Goal: Register for event/course

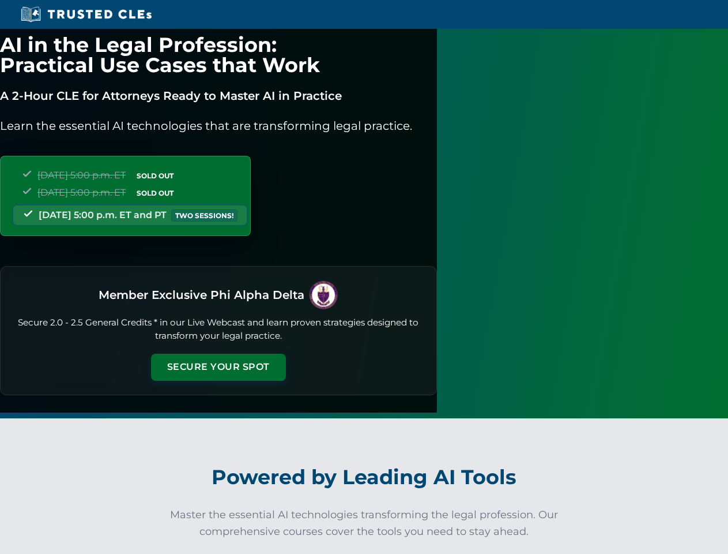
click at [286, 354] on button "Secure Your Spot" at bounding box center [218, 367] width 135 height 27
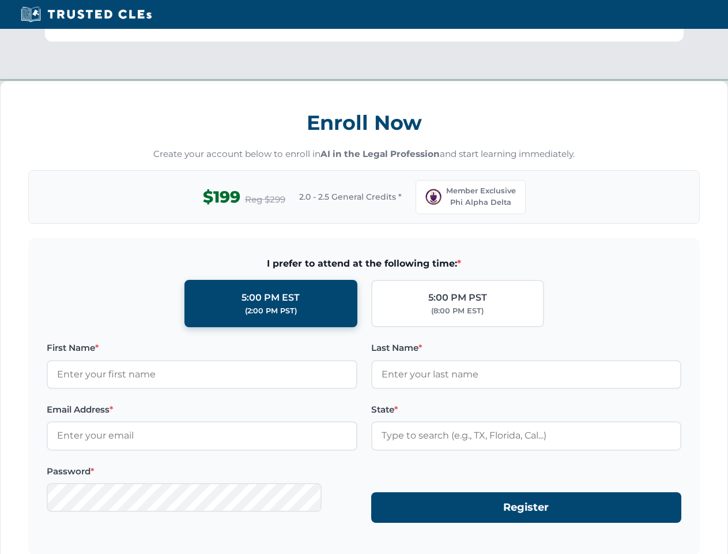
click at [328, 549] on div "Enroll Now Create your account below to enroll in AI in the Legal Profession an…" at bounding box center [364, 359] width 728 height 557
click at [401, 549] on div "Enroll Now Create your account below to enroll in AI in the Legal Profession an…" at bounding box center [364, 359] width 728 height 557
click at [475, 549] on div "Enroll Now Create your account below to enroll in AI in the Legal Profession an…" at bounding box center [364, 359] width 728 height 557
click at [549, 549] on div "Enroll Now Create your account below to enroll in AI in the Legal Profession an…" at bounding box center [364, 359] width 728 height 557
click at [623, 549] on div "Enroll Now Create your account below to enroll in AI in the Legal Profession an…" at bounding box center [364, 359] width 728 height 557
